Goal: Information Seeking & Learning: Learn about a topic

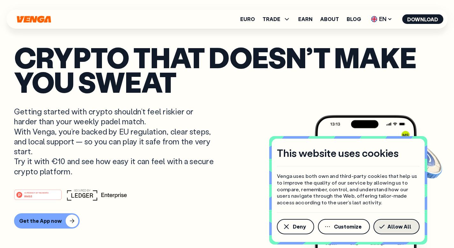
click at [406, 226] on span "Allow All" at bounding box center [399, 226] width 24 height 5
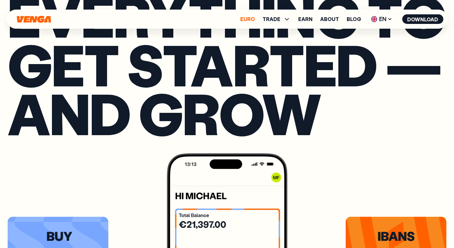
scroll to position [1039, 0]
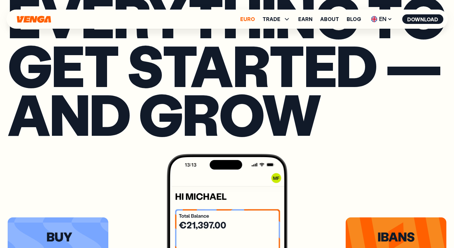
click at [254, 17] on link "Euro" at bounding box center [247, 19] width 15 height 5
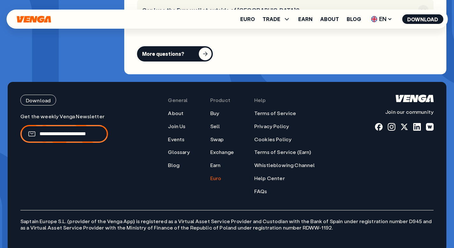
scroll to position [2418, 0]
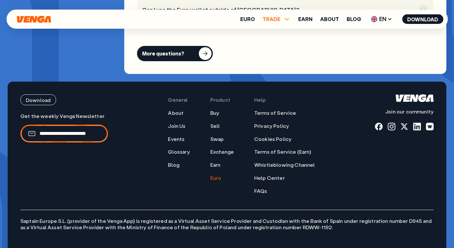
click at [280, 20] on span "TRADE" at bounding box center [271, 19] width 18 height 5
click at [278, 31] on link "Buy" at bounding box center [276, 33] width 9 height 7
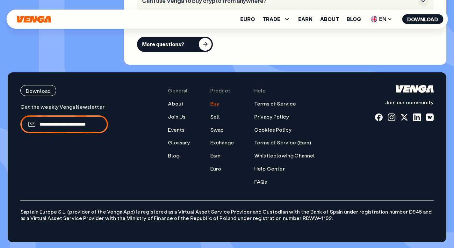
scroll to position [1928, 0]
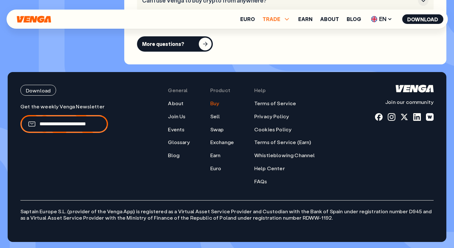
click at [276, 21] on span "TRADE" at bounding box center [271, 19] width 18 height 5
click at [278, 42] on link "Sell" at bounding box center [276, 42] width 11 height 7
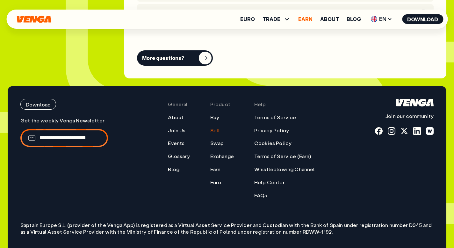
scroll to position [1897, 0]
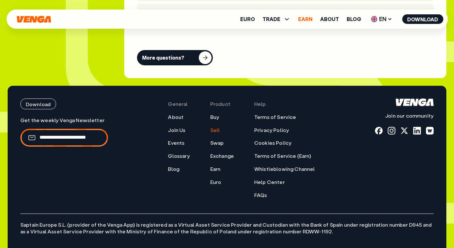
click at [311, 17] on link "Earn" at bounding box center [305, 19] width 14 height 5
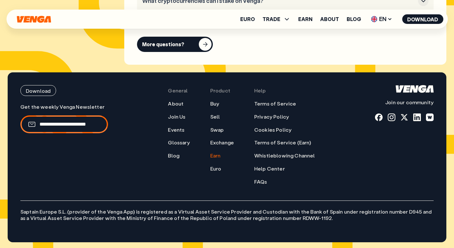
scroll to position [3064, 0]
